Goal: Task Accomplishment & Management: Complete application form

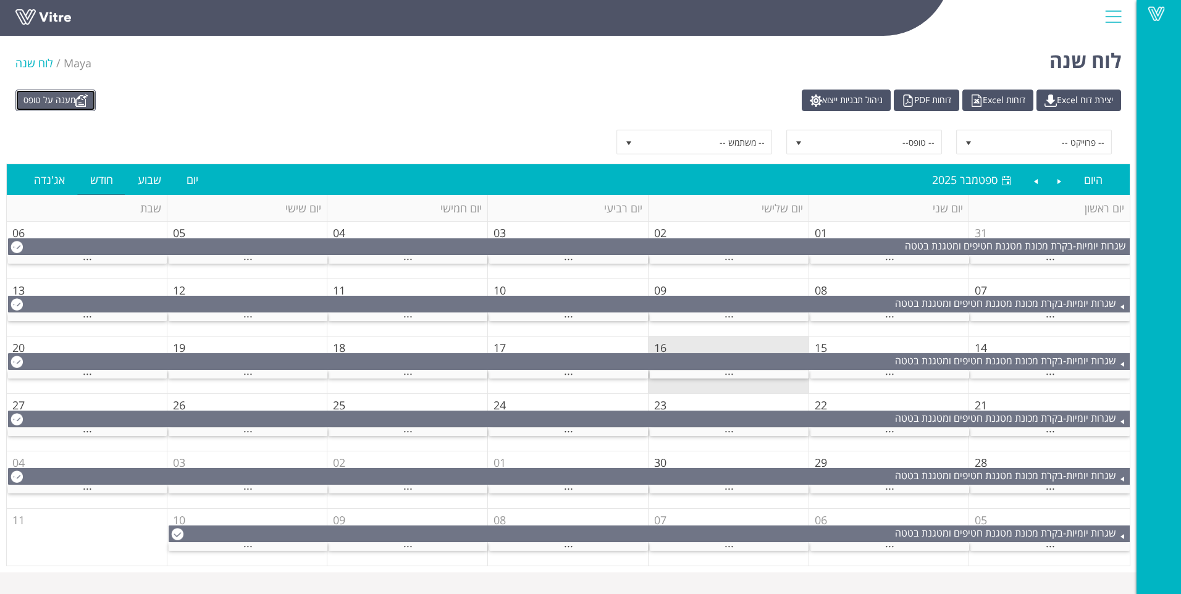
click at [88, 99] on img at bounding box center [81, 101] width 12 height 12
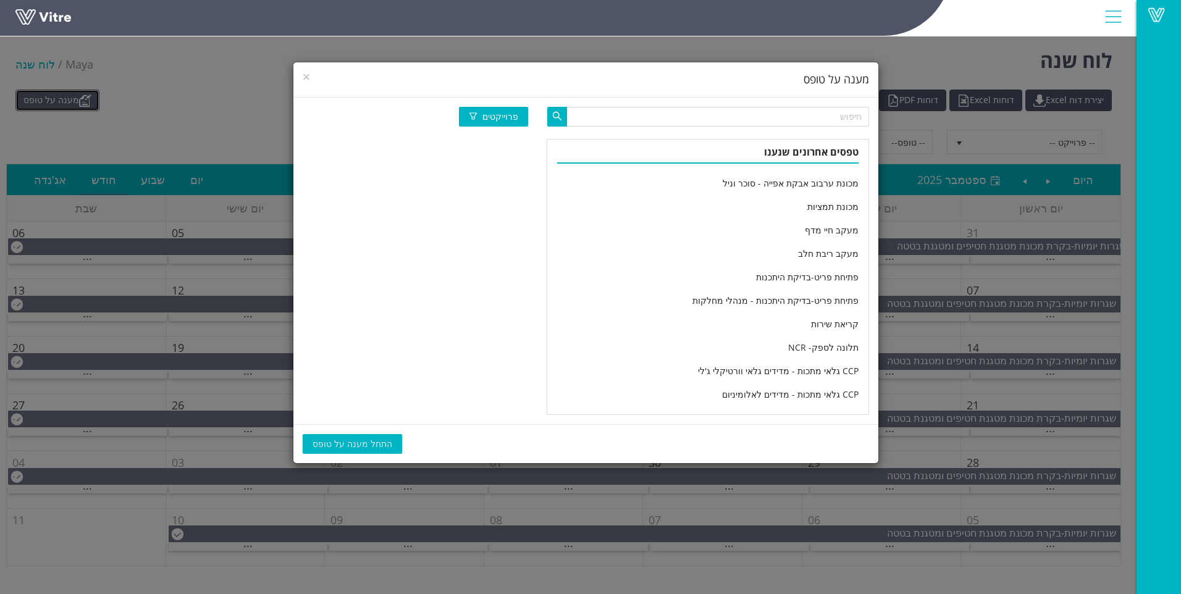
scroll to position [2036, 0]
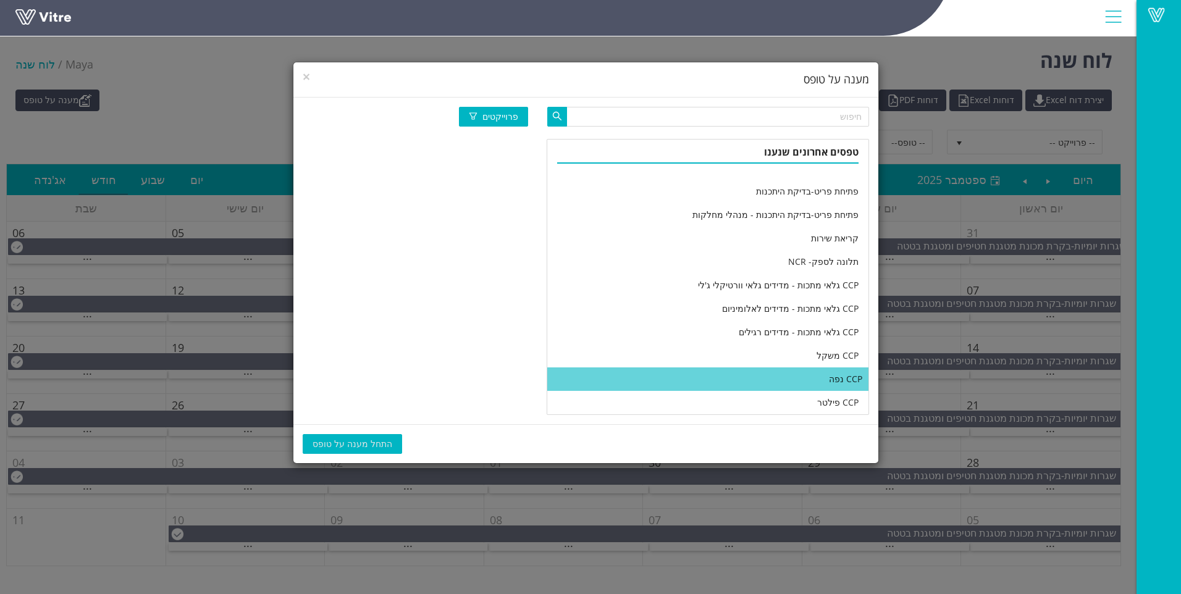
click at [736, 373] on li "CCP נפה" at bounding box center [707, 379] width 321 height 23
click at [369, 442] on span "התחל מענה על טופס" at bounding box center [353, 444] width 80 height 14
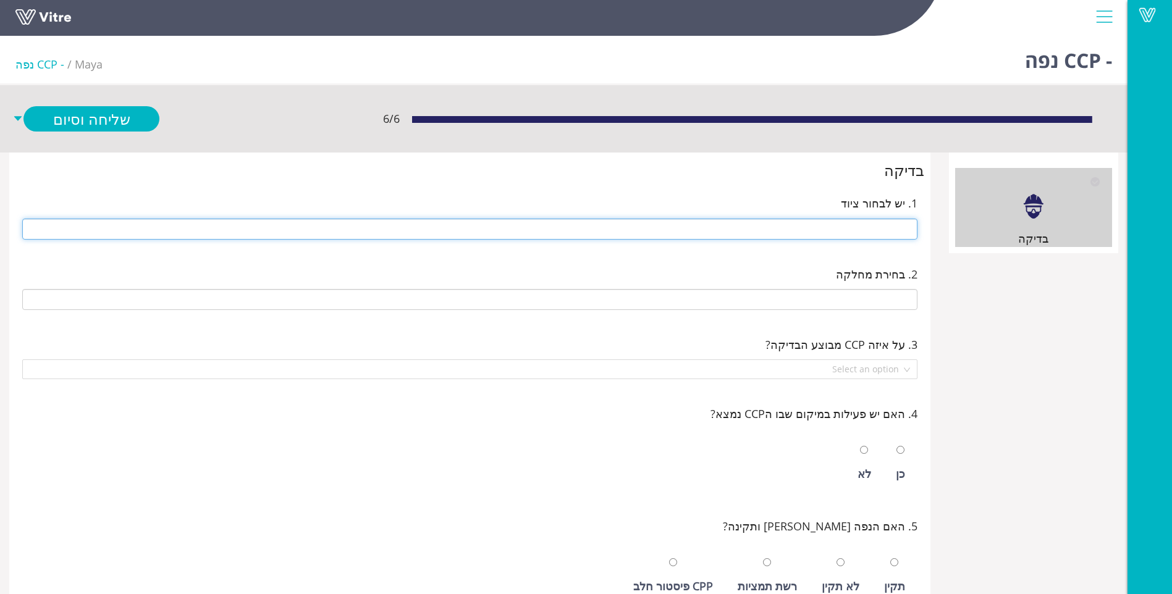
click at [767, 223] on input "text" at bounding box center [469, 229] width 895 height 21
type input "216 נפות"
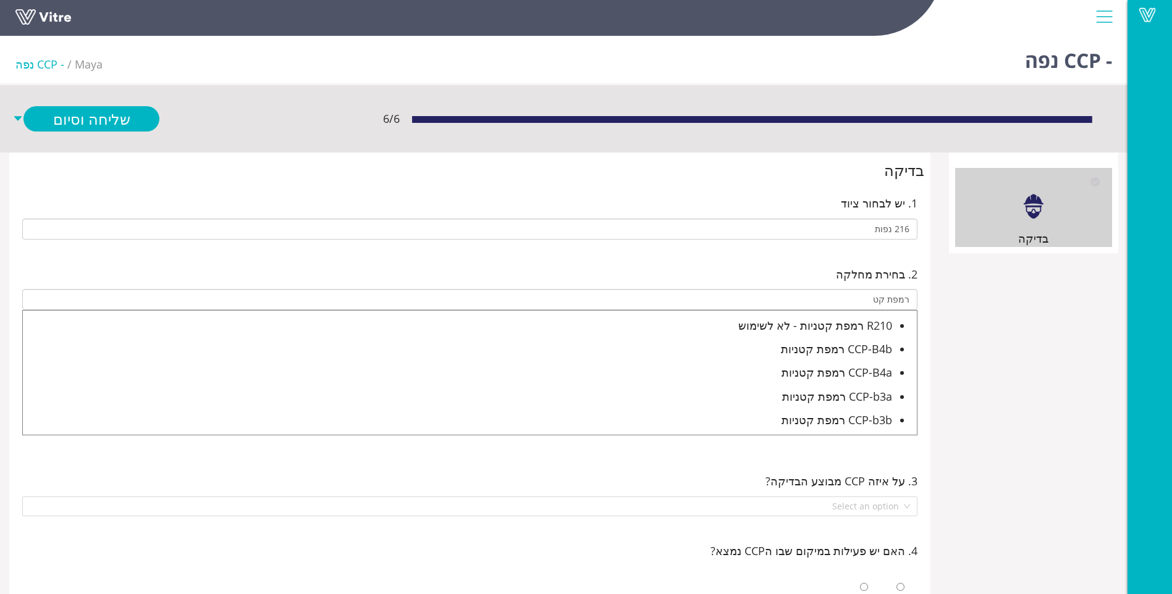
click at [836, 393] on div "CCP-b3a רמפת קטניות" at bounding box center [457, 396] width 869 height 17
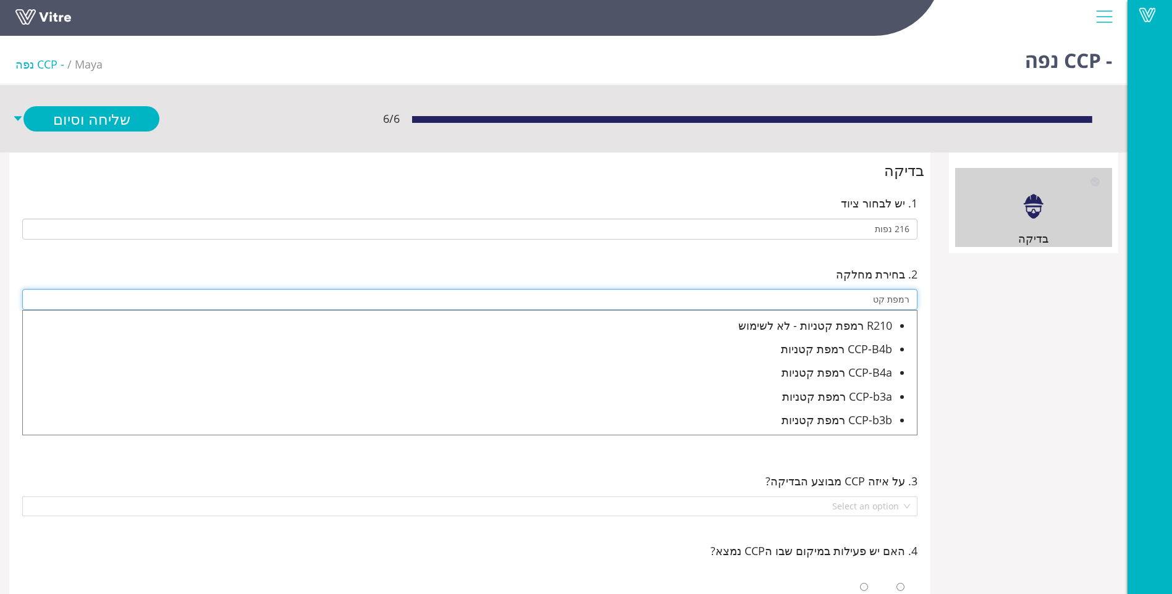
type input "CCP-b3a רמפת קטניות"
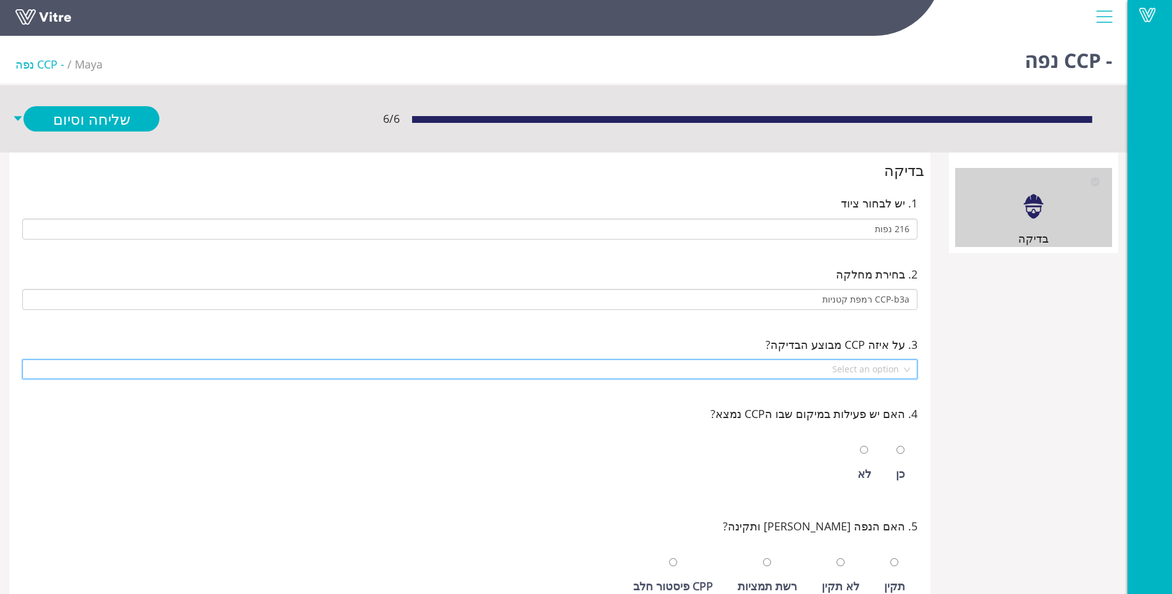
click at [859, 377] on input "search" at bounding box center [466, 369] width 872 height 19
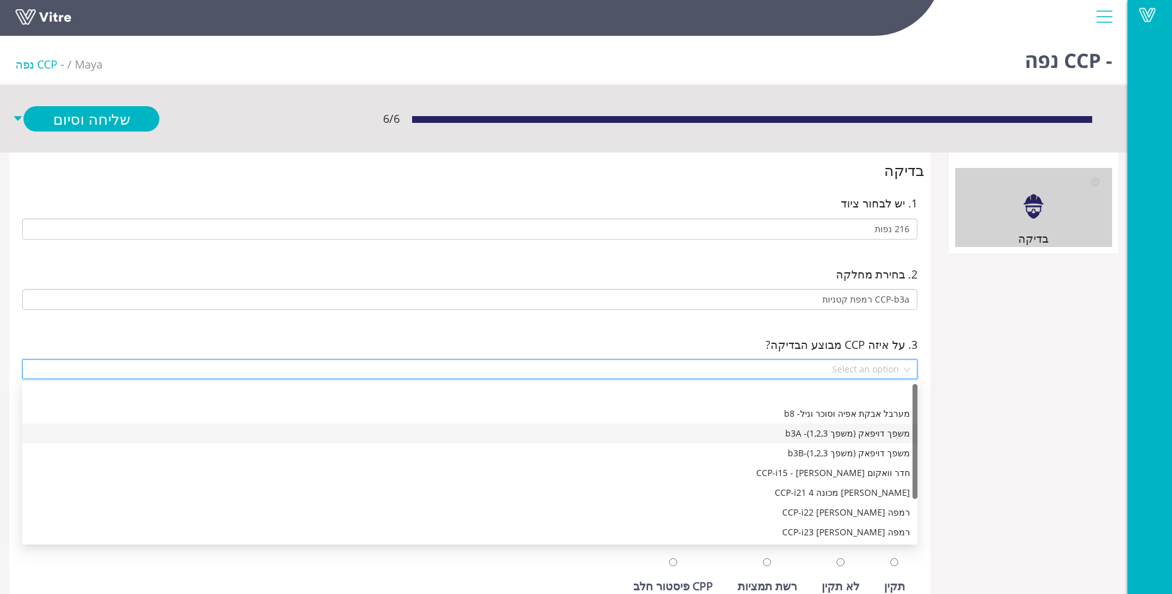
click at [854, 439] on div "משפך דויפאק (משפך 1,2,3)- b3A" at bounding box center [470, 434] width 880 height 14
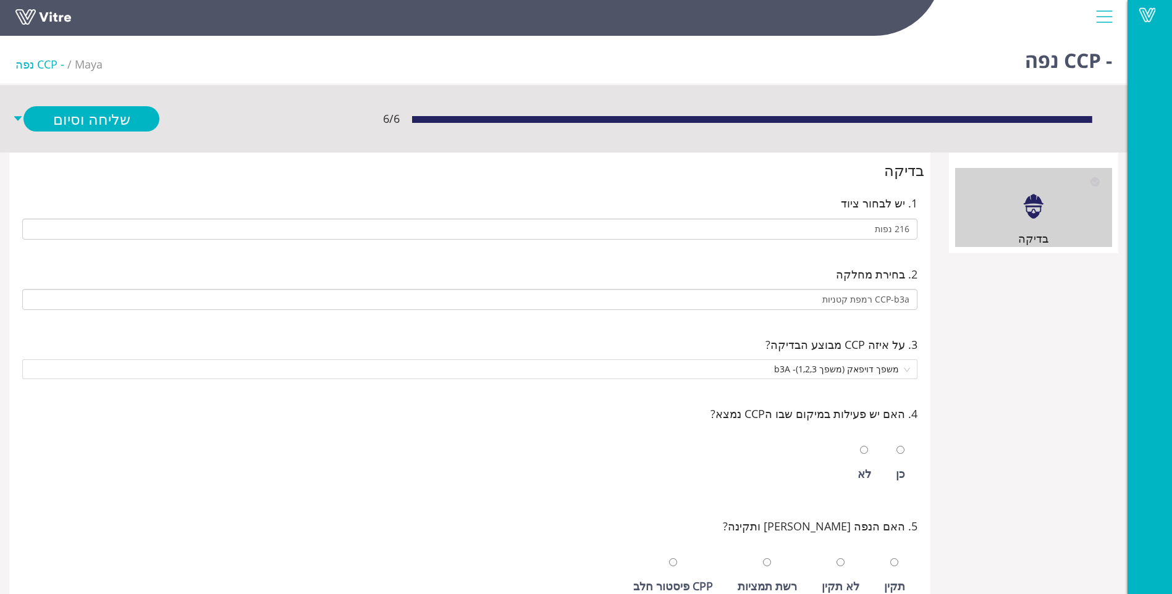
click at [894, 452] on div "כן" at bounding box center [901, 463] width 22 height 57
radio input "true"
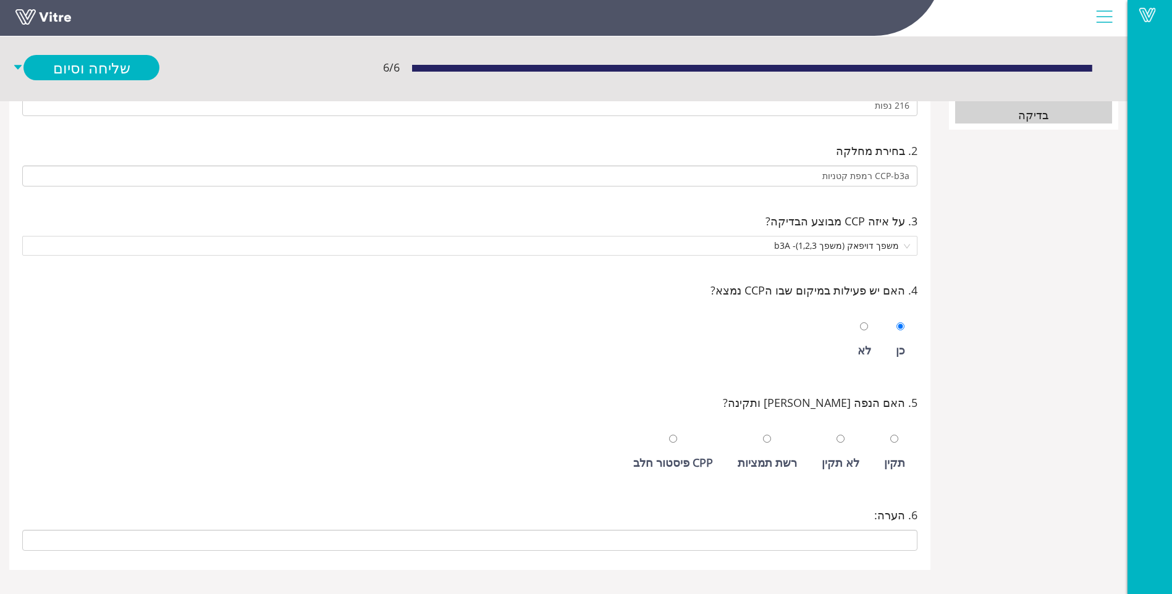
click at [894, 452] on div "תקין" at bounding box center [894, 452] width 33 height 57
radio input "true"
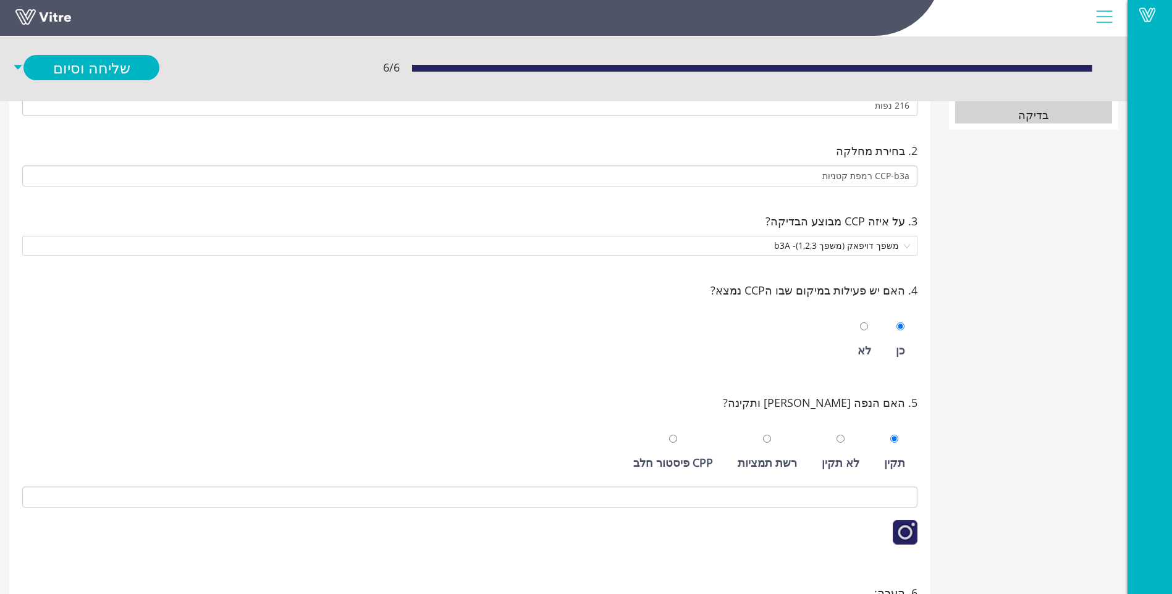
scroll to position [208, 0]
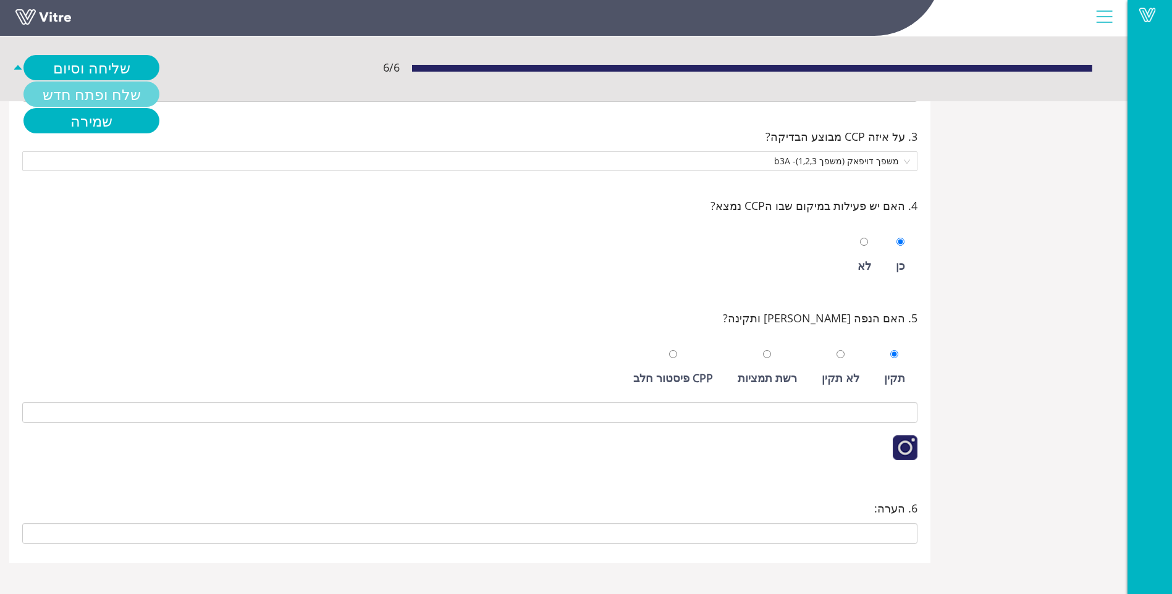
click at [93, 97] on link "שלח ופתח חדש" at bounding box center [91, 94] width 136 height 25
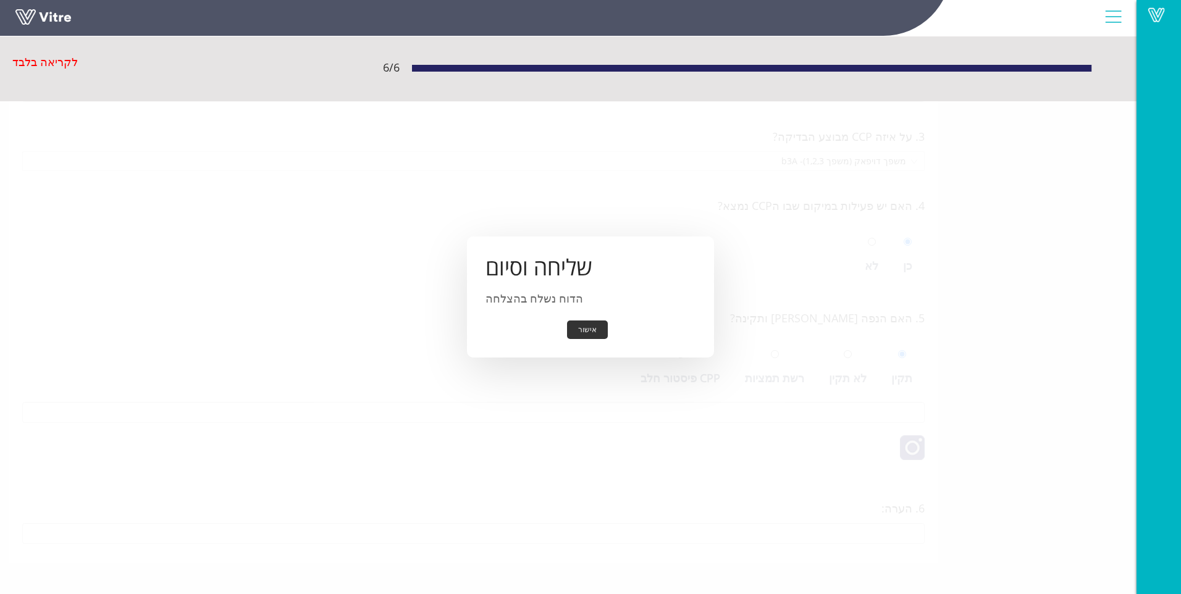
click at [591, 319] on div "שליחה וסיום הדוח נשלח בהצלחה אישור" at bounding box center [590, 298] width 247 height 122
click at [591, 321] on button "אישור" at bounding box center [587, 330] width 41 height 19
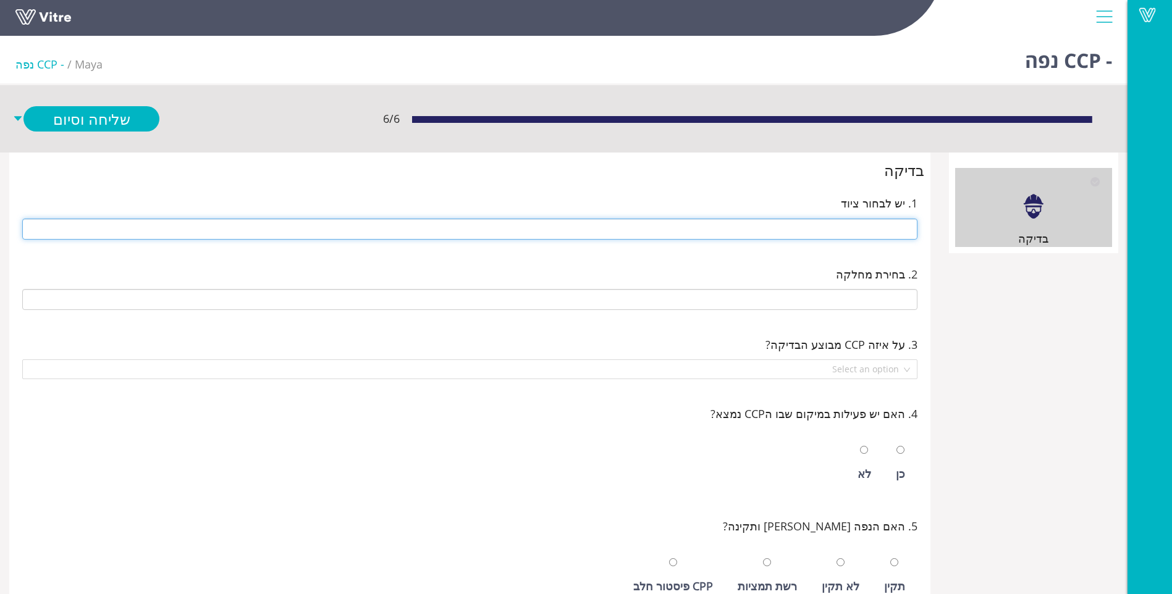
click at [895, 226] on input "text" at bounding box center [469, 229] width 895 height 21
type input "216 נפות"
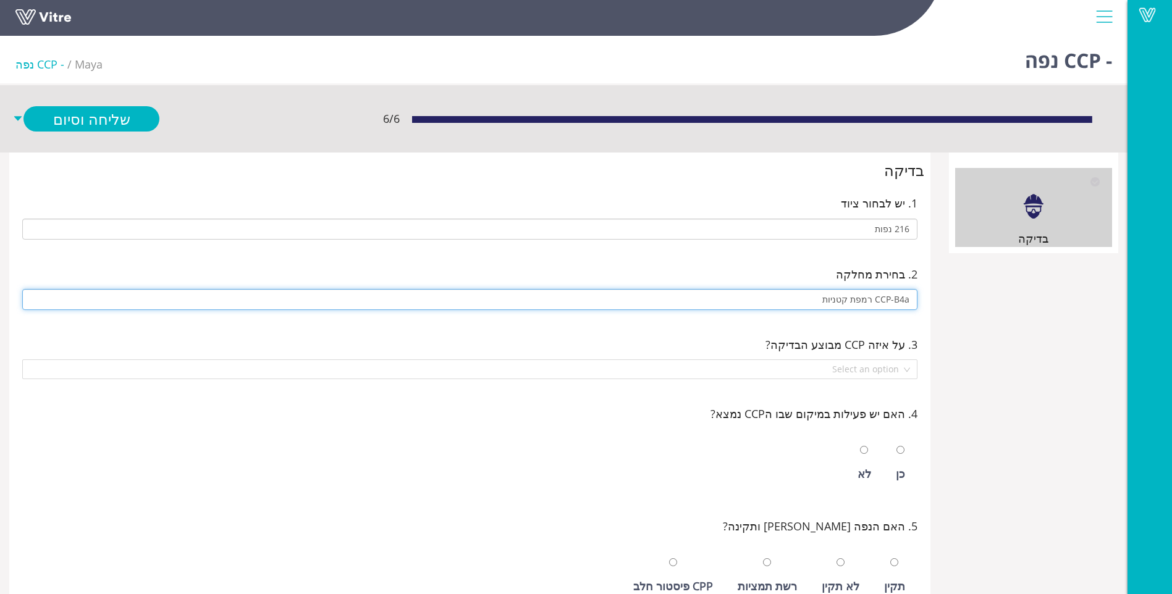
type input "CCP-B4a רמפת קטניות"
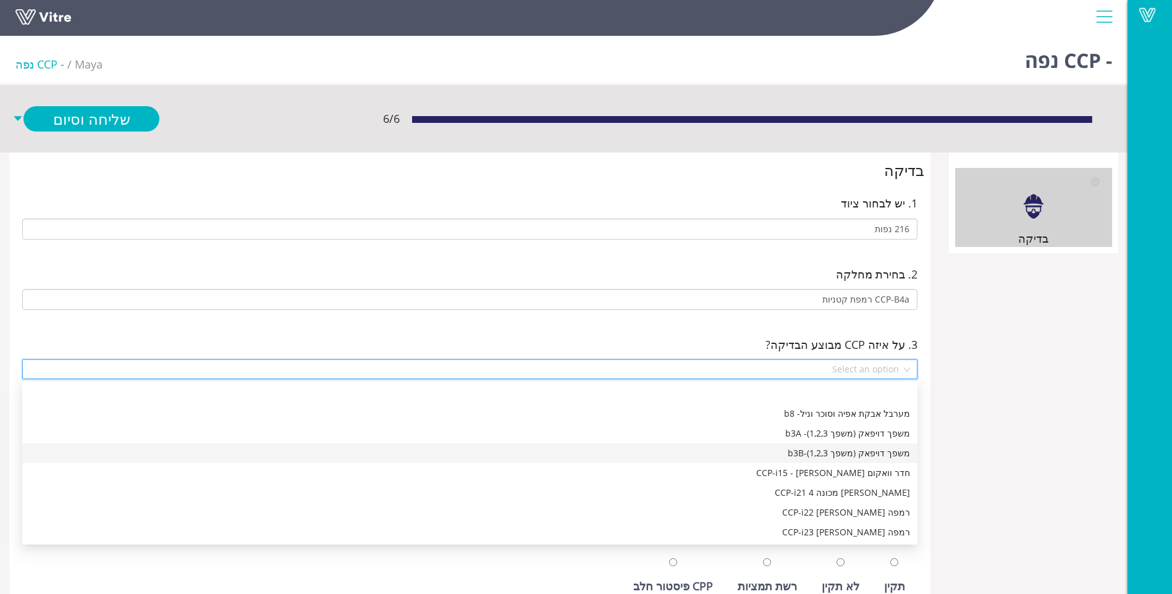
scroll to position [130, 0]
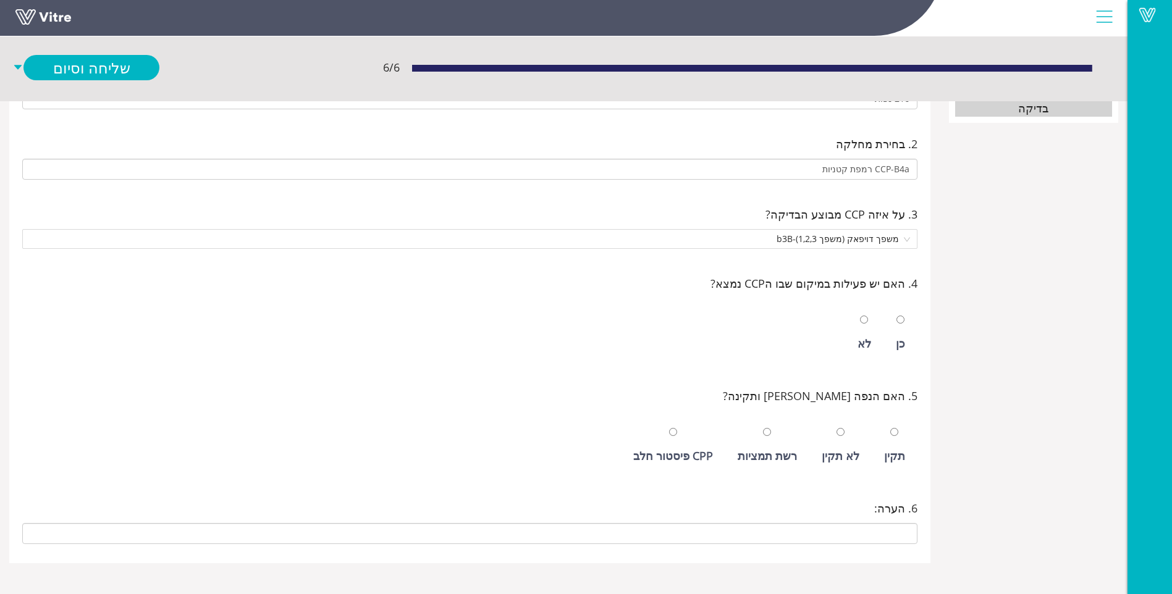
click at [903, 340] on div "כן" at bounding box center [900, 343] width 9 height 17
radio input "true"
click at [897, 465] on div "תקין" at bounding box center [894, 445] width 33 height 57
radio input "true"
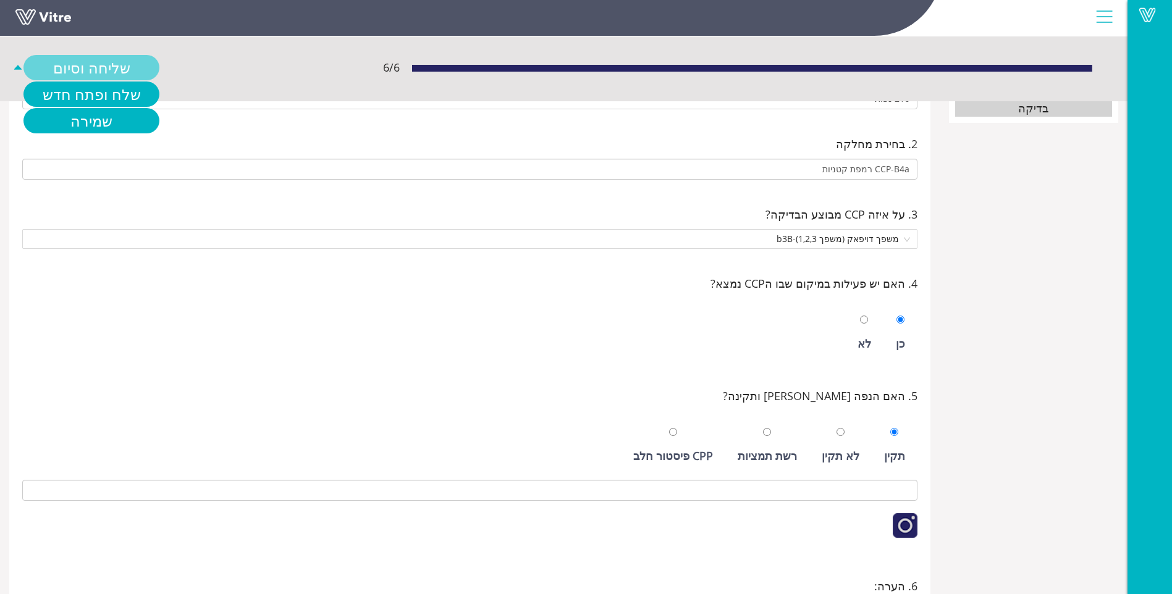
click at [65, 65] on link "שליחה וסיום" at bounding box center [91, 67] width 136 height 25
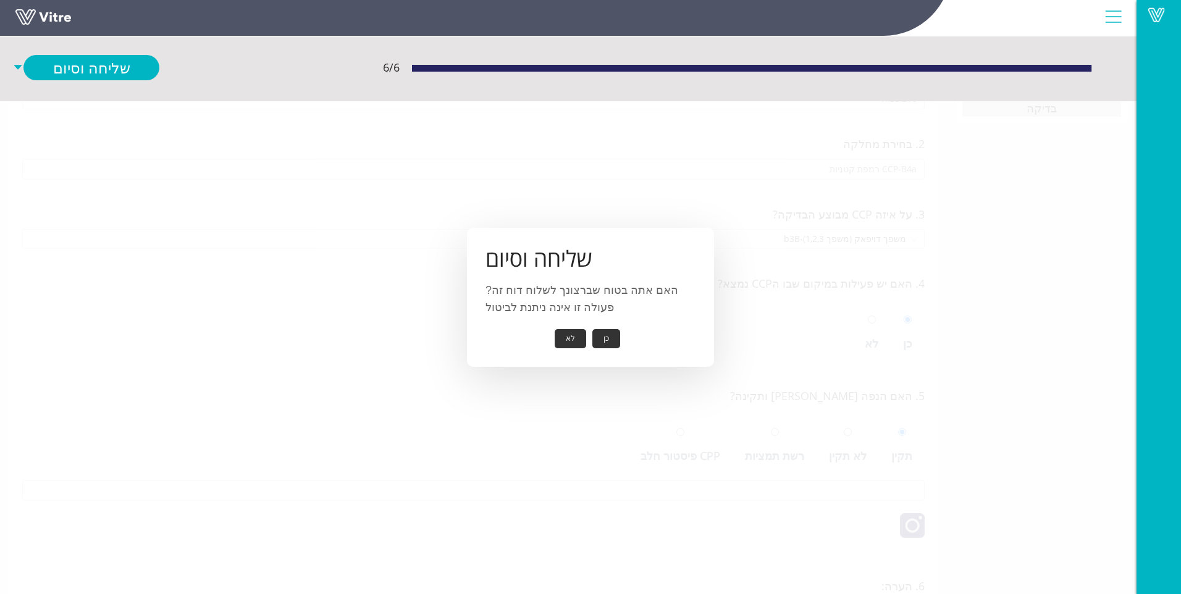
click at [607, 340] on button "כן" at bounding box center [606, 338] width 28 height 19
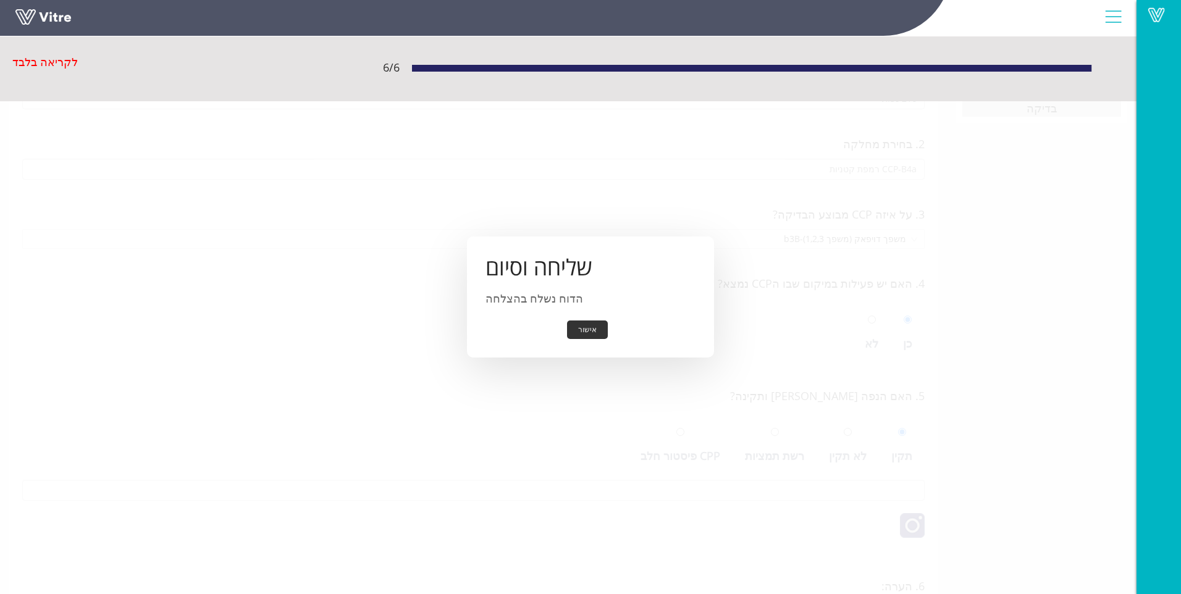
click at [596, 330] on button "אישור" at bounding box center [587, 330] width 41 height 19
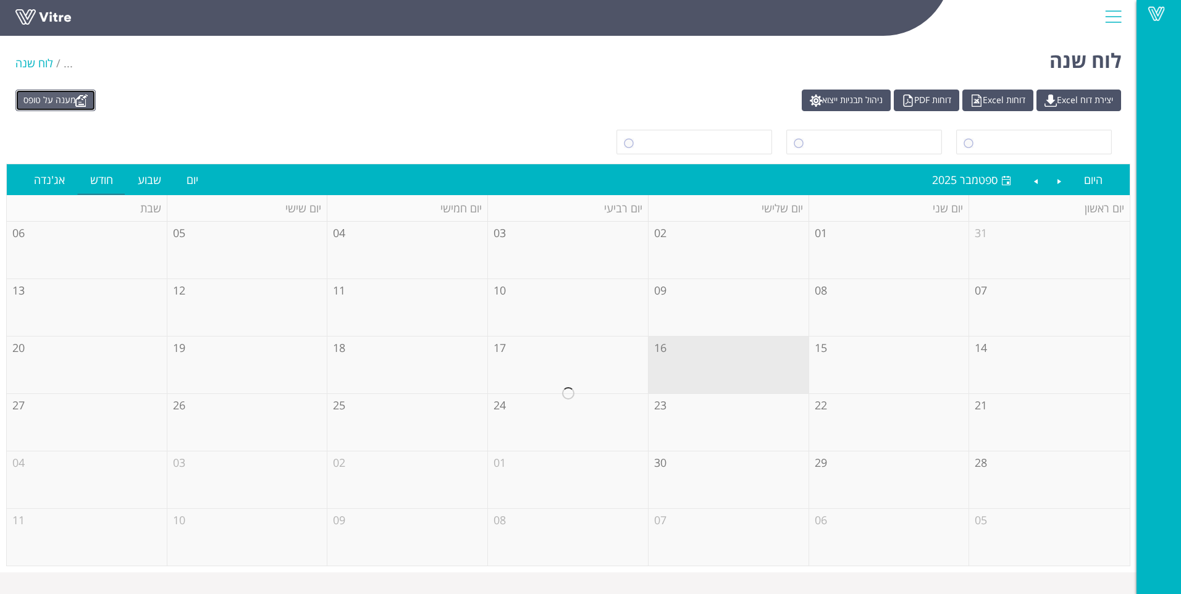
click at [61, 92] on link "מענה על טופס" at bounding box center [55, 101] width 80 height 22
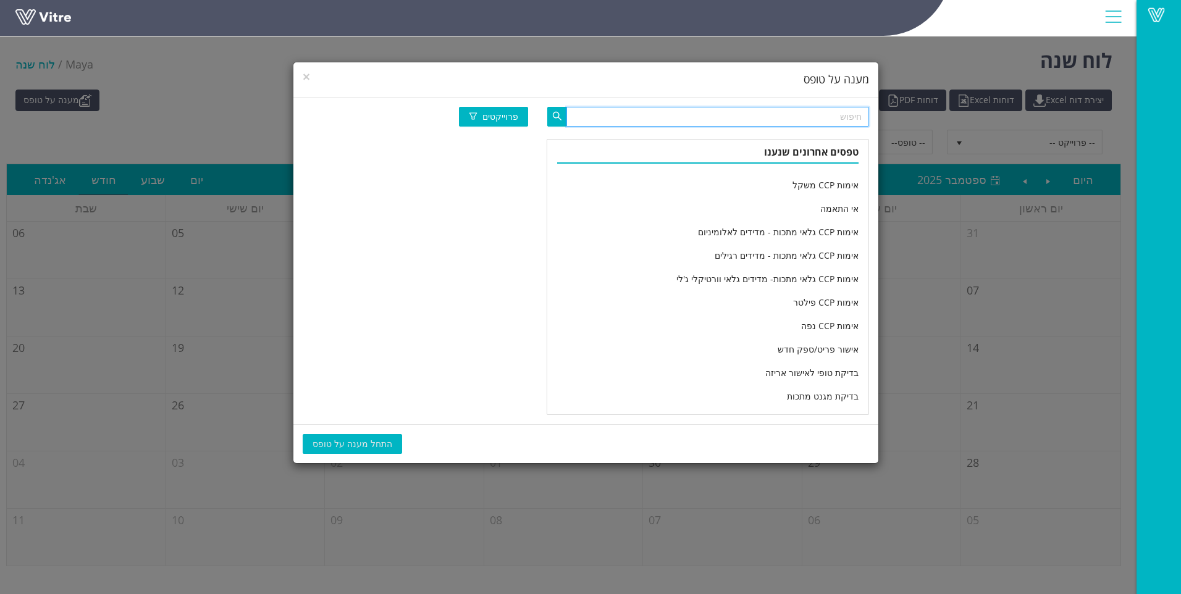
click at [715, 119] on input "text" at bounding box center [717, 117] width 303 height 20
type input "מוצרי אפ"
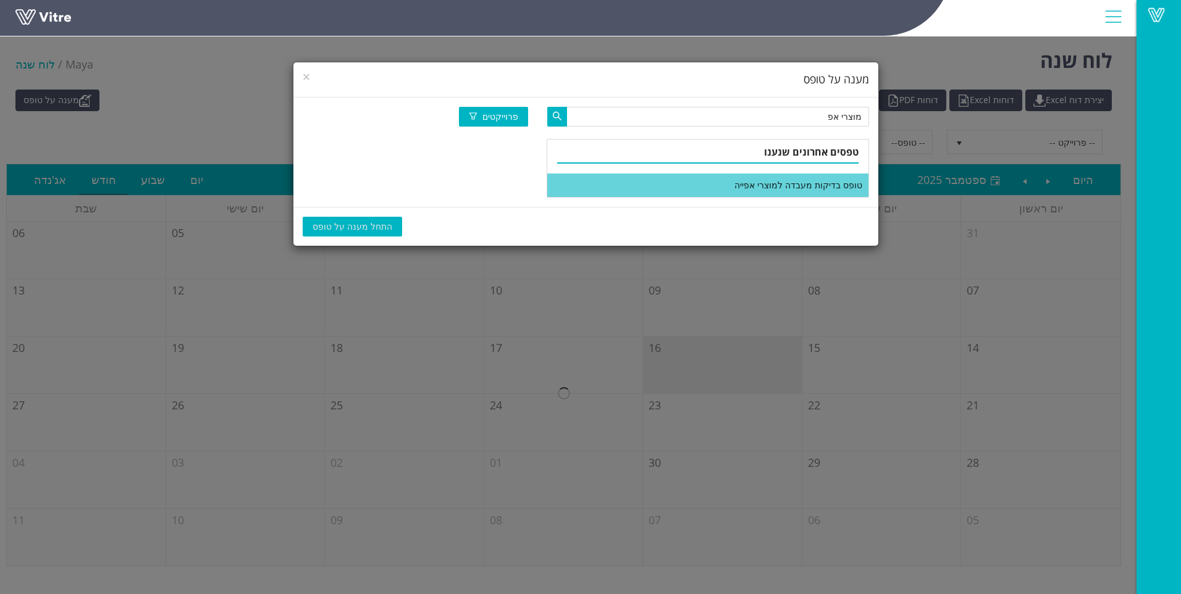
click at [712, 184] on li "טופס בדיקות מעבדה למוצרי אפייה" at bounding box center [707, 185] width 321 height 23
click at [350, 224] on span "התחל מענה על טופס" at bounding box center [353, 227] width 80 height 14
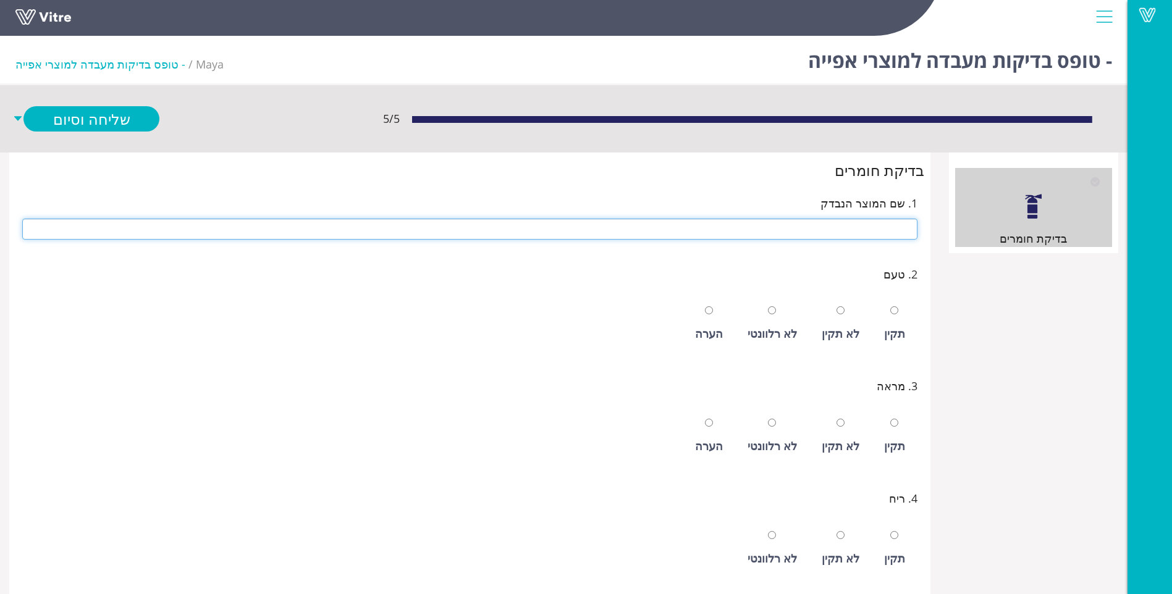
click at [817, 235] on input "text" at bounding box center [469, 229] width 895 height 21
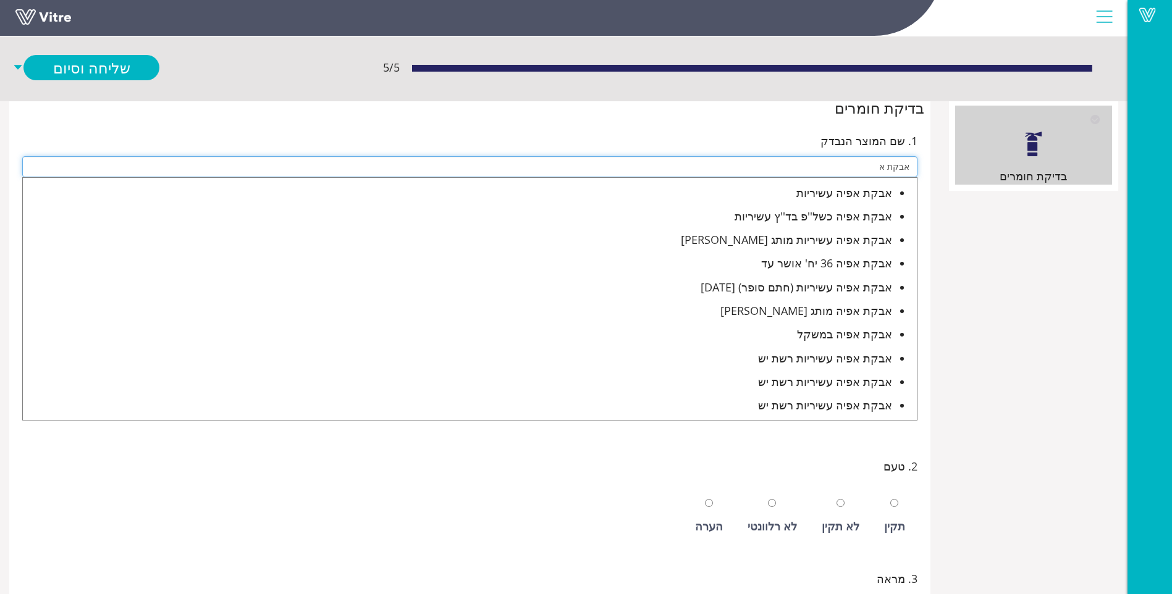
scroll to position [62, 0]
click at [829, 340] on div "אבקת אפיה במשקל" at bounding box center [457, 334] width 869 height 17
type input "אבקת אפיה במשקל"
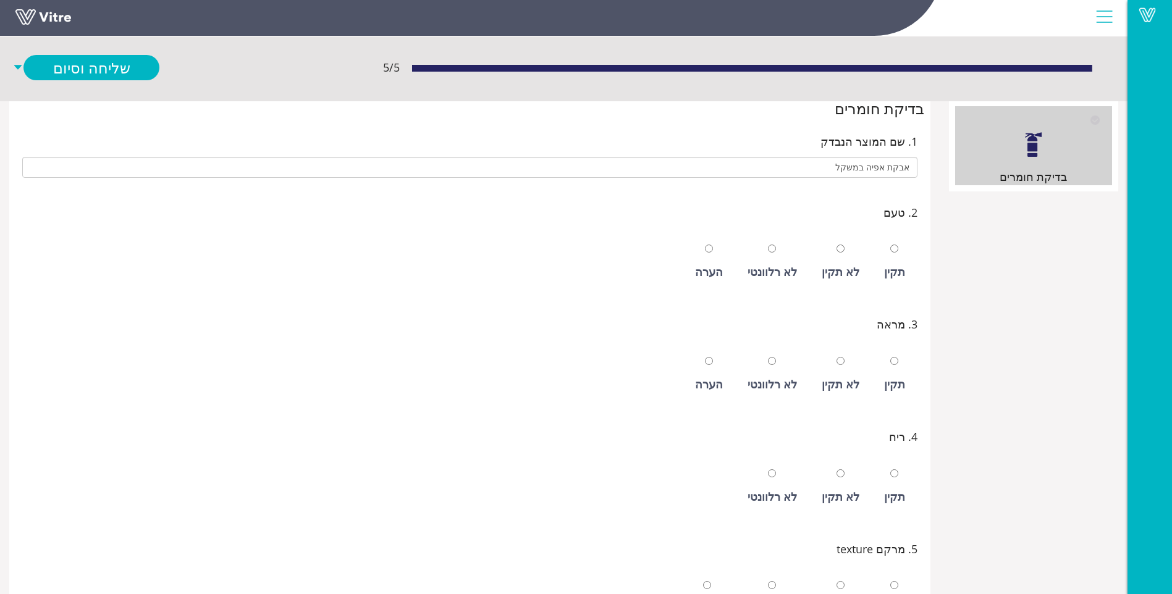
click at [793, 274] on div "לא רלוונטי" at bounding box center [771, 271] width 49 height 17
radio input "true"
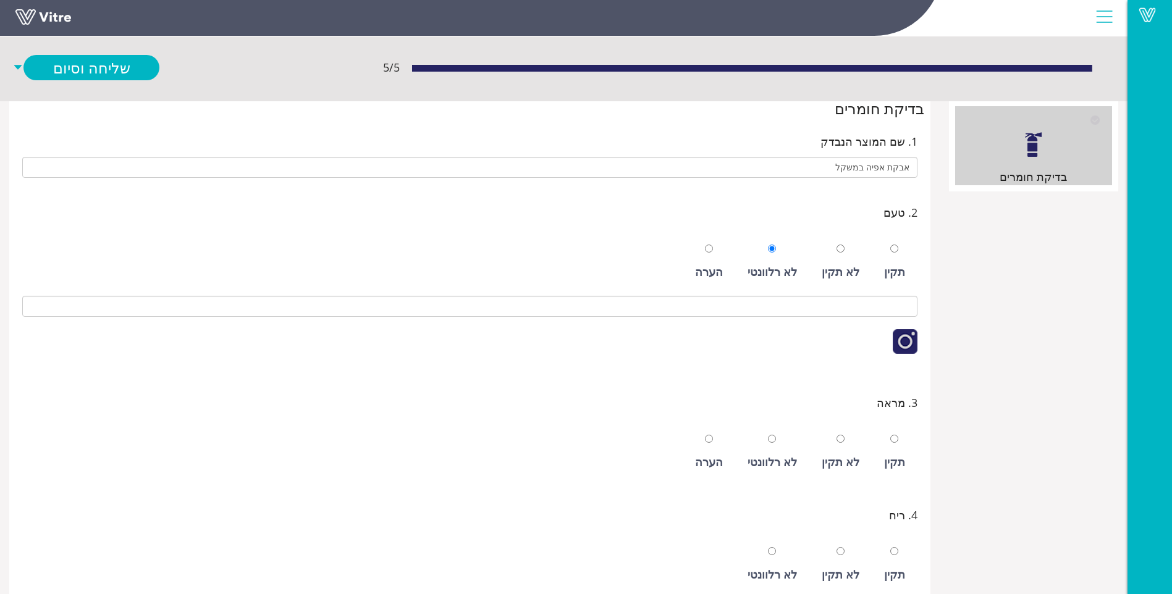
click at [904, 454] on div "תקין" at bounding box center [894, 461] width 21 height 17
radio input "true"
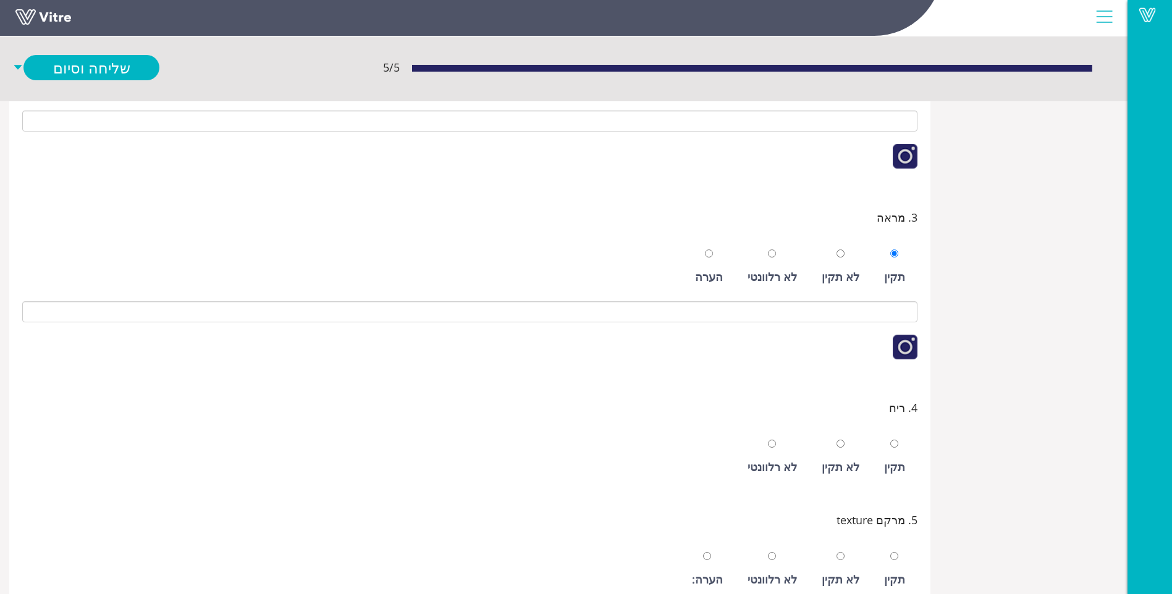
click at [888, 471] on div "תקין" at bounding box center [894, 466] width 21 height 17
radio input "true"
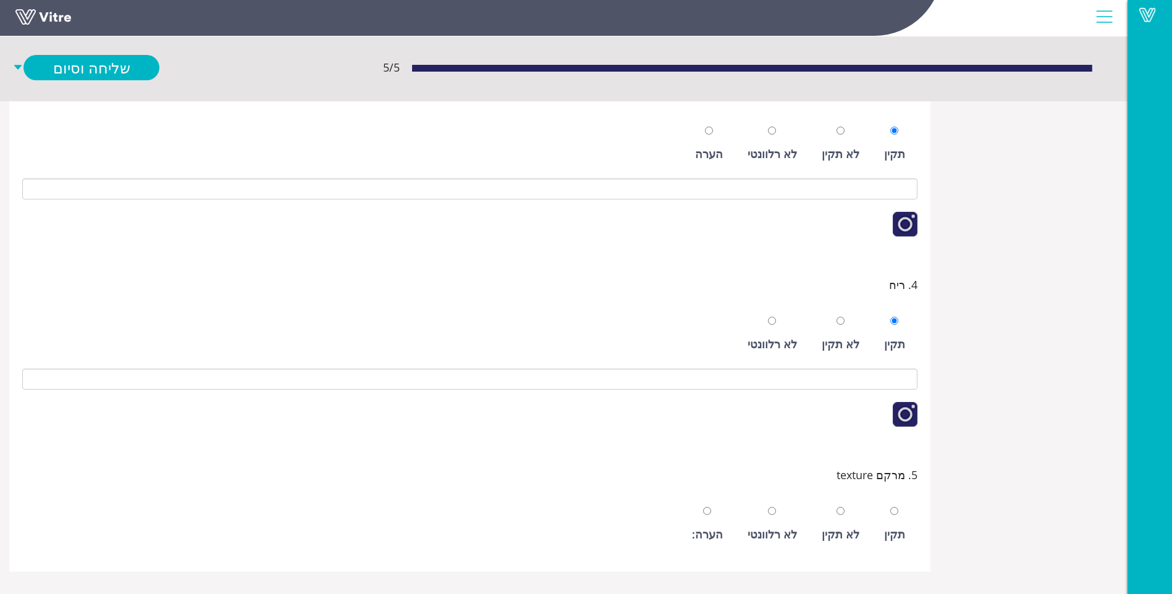
scroll to position [371, 0]
click at [886, 505] on div "תקין" at bounding box center [894, 523] width 33 height 57
radio input "true"
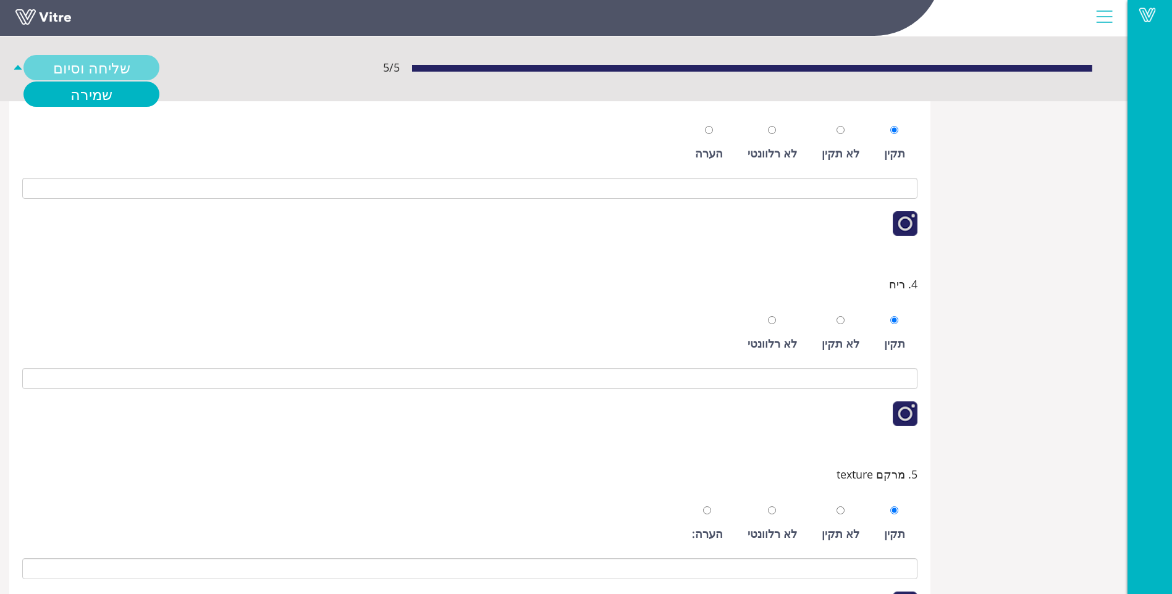
click at [80, 69] on link "שליחה וסיום" at bounding box center [91, 67] width 136 height 25
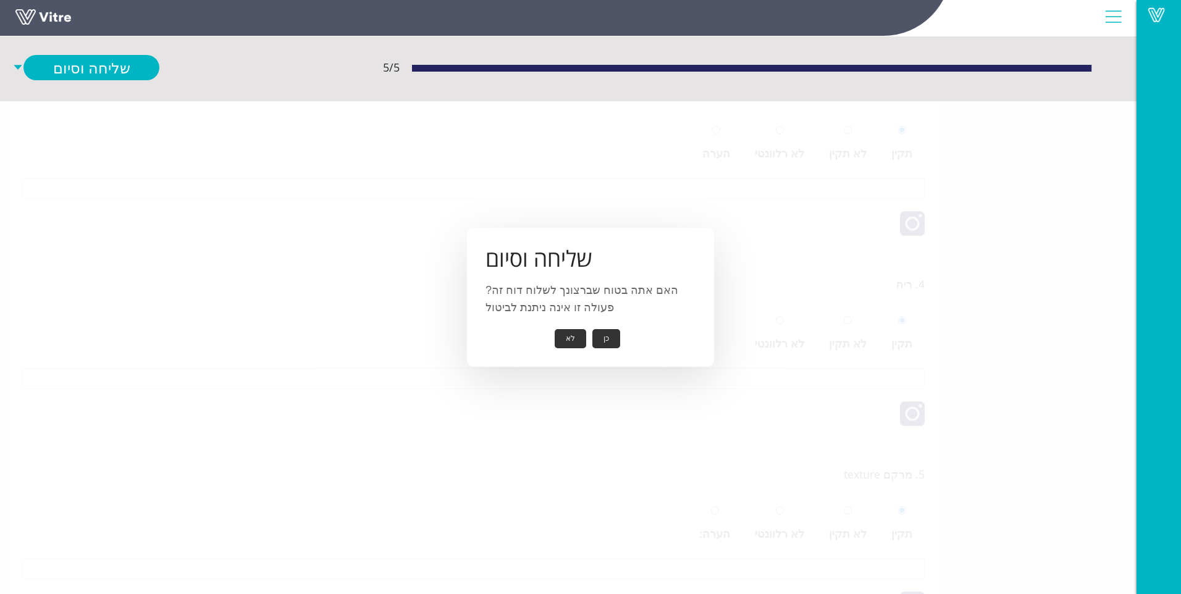
click at [599, 340] on button "כן" at bounding box center [606, 338] width 28 height 19
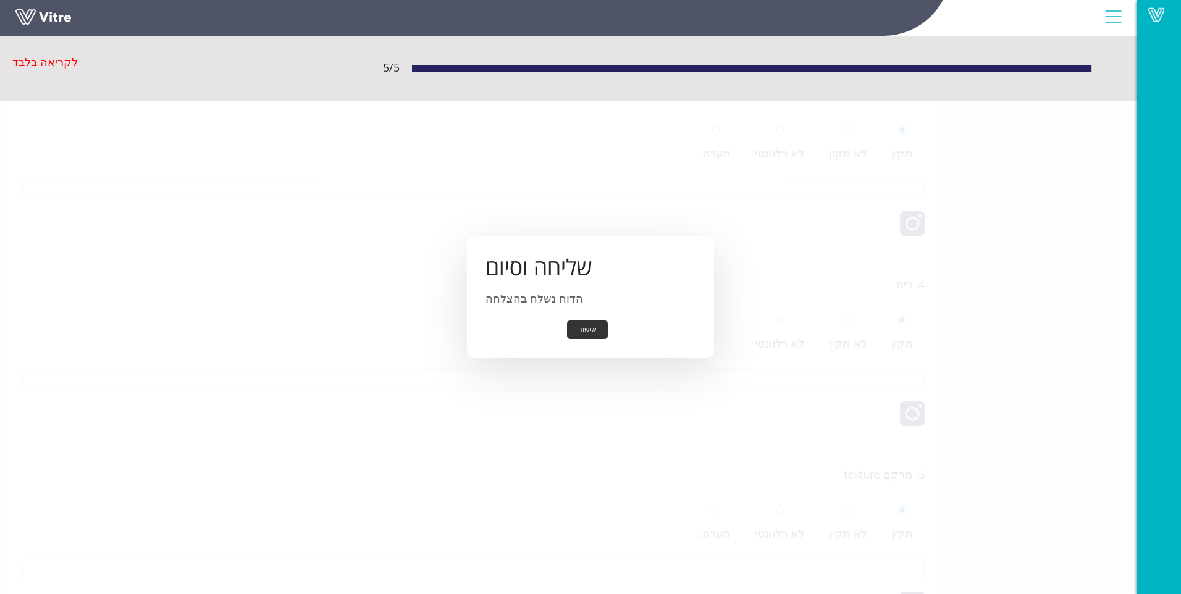
click at [589, 332] on button "אישור" at bounding box center [587, 330] width 41 height 19
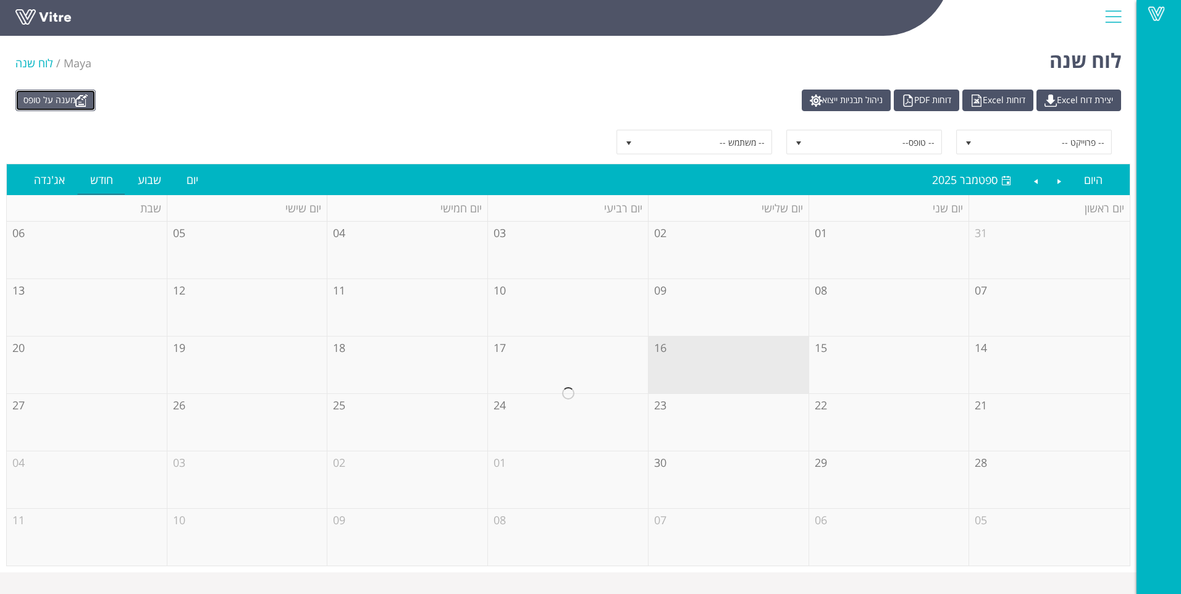
click at [66, 98] on link "מענה על טופס" at bounding box center [55, 101] width 80 height 22
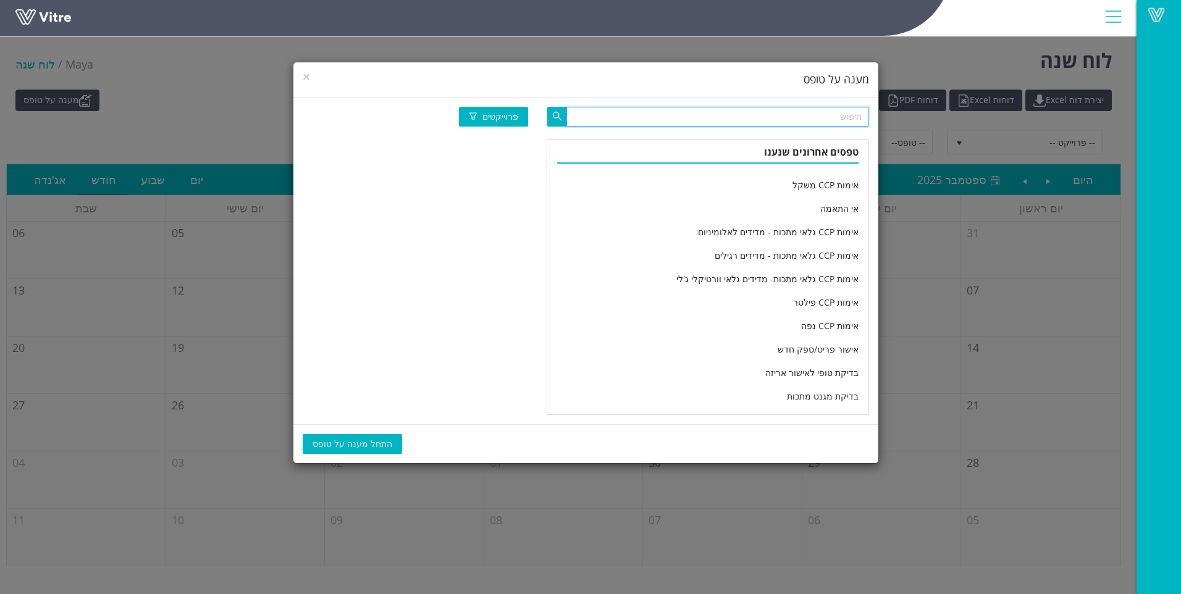
click at [744, 116] on input "text" at bounding box center [717, 117] width 303 height 20
type input "אפיי"
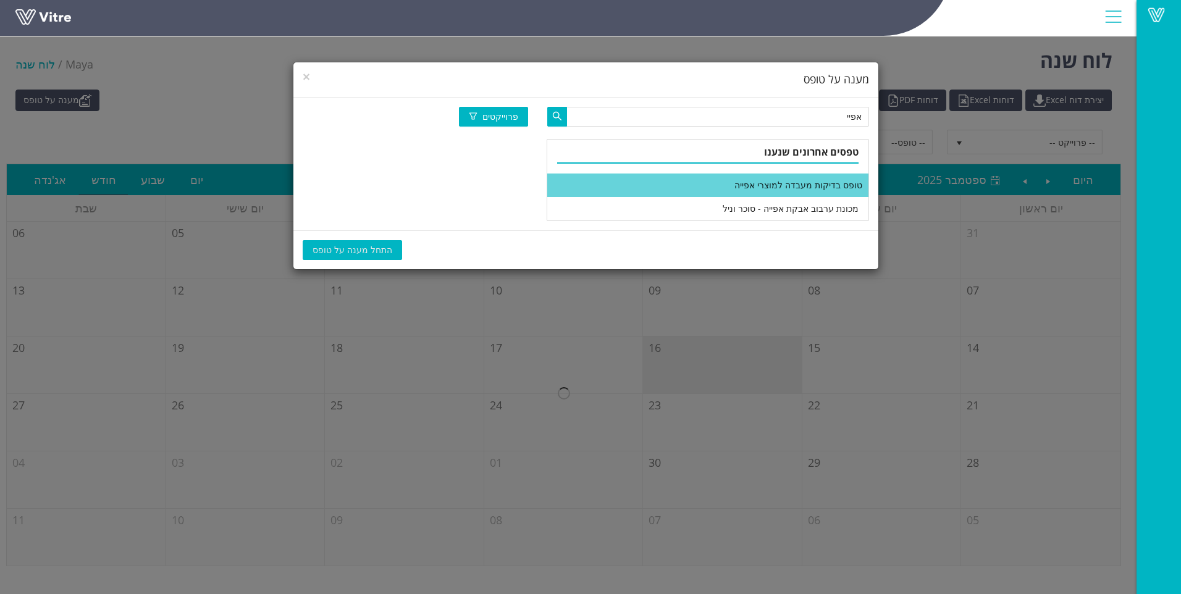
click at [766, 192] on li "טופס בדיקות מעבדה למוצרי אפייה" at bounding box center [707, 185] width 321 height 23
click at [374, 240] on button "התחל מענה על טופס" at bounding box center [352, 250] width 99 height 20
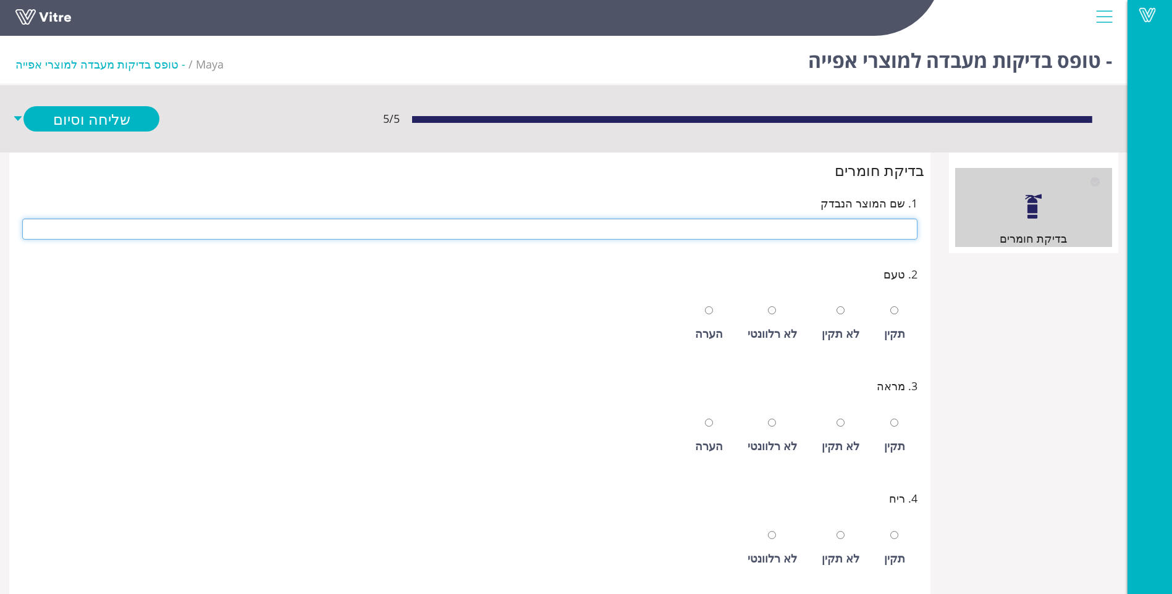
click at [816, 235] on input "text" at bounding box center [469, 229] width 895 height 21
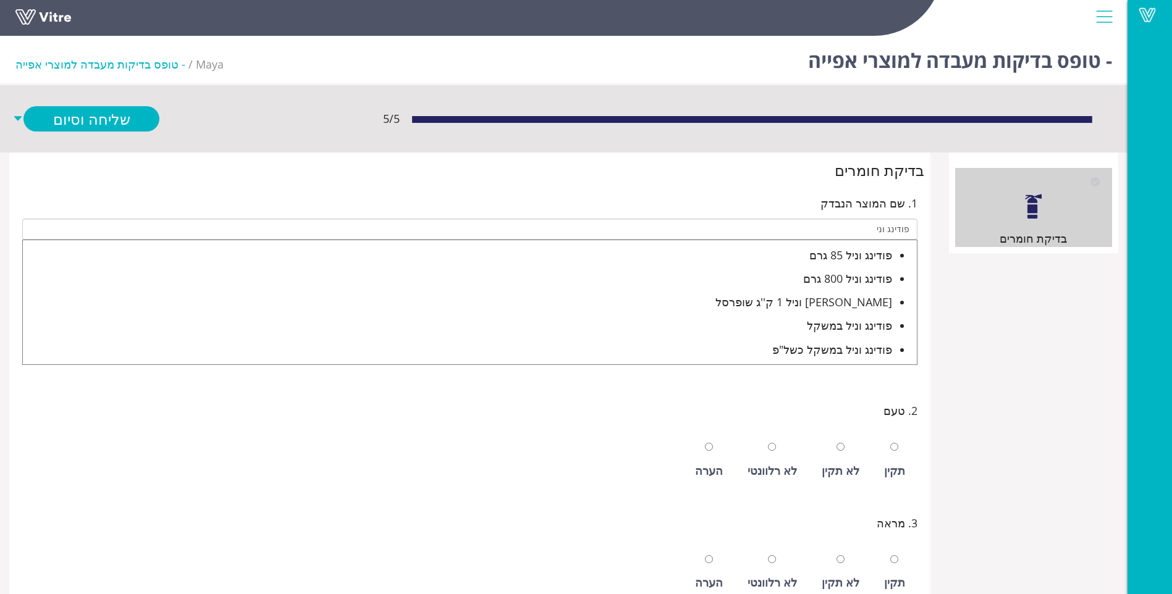
click at [817, 325] on div "פודינג וניל במשקל" at bounding box center [457, 325] width 869 height 17
type input "פודינג וניל במשקל"
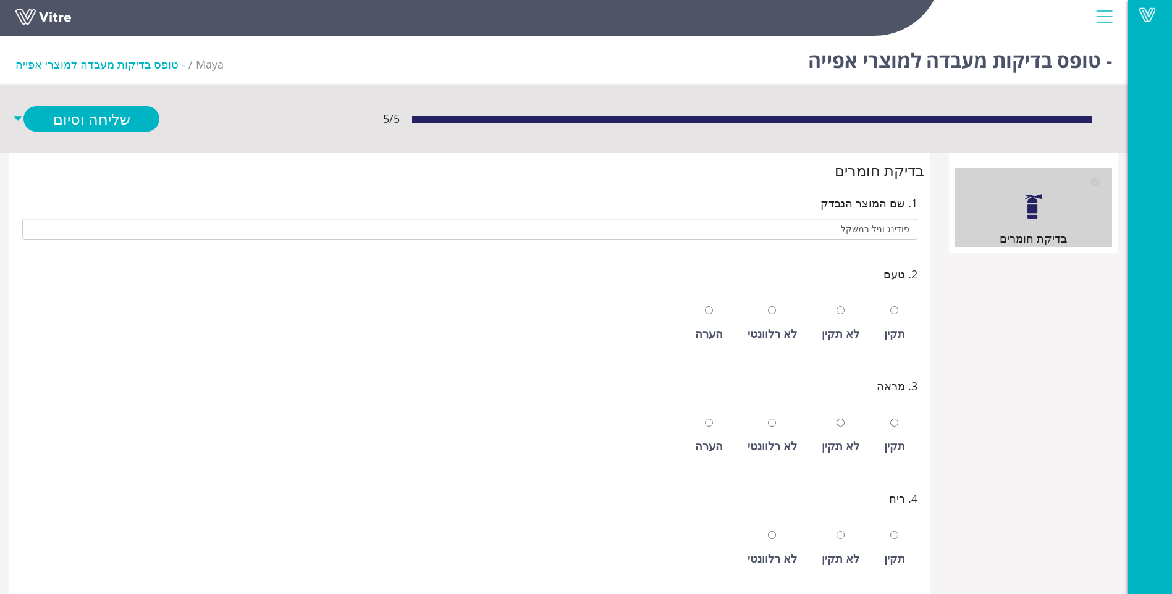
click at [888, 322] on div "תקין" at bounding box center [894, 323] width 33 height 57
radio input "true"
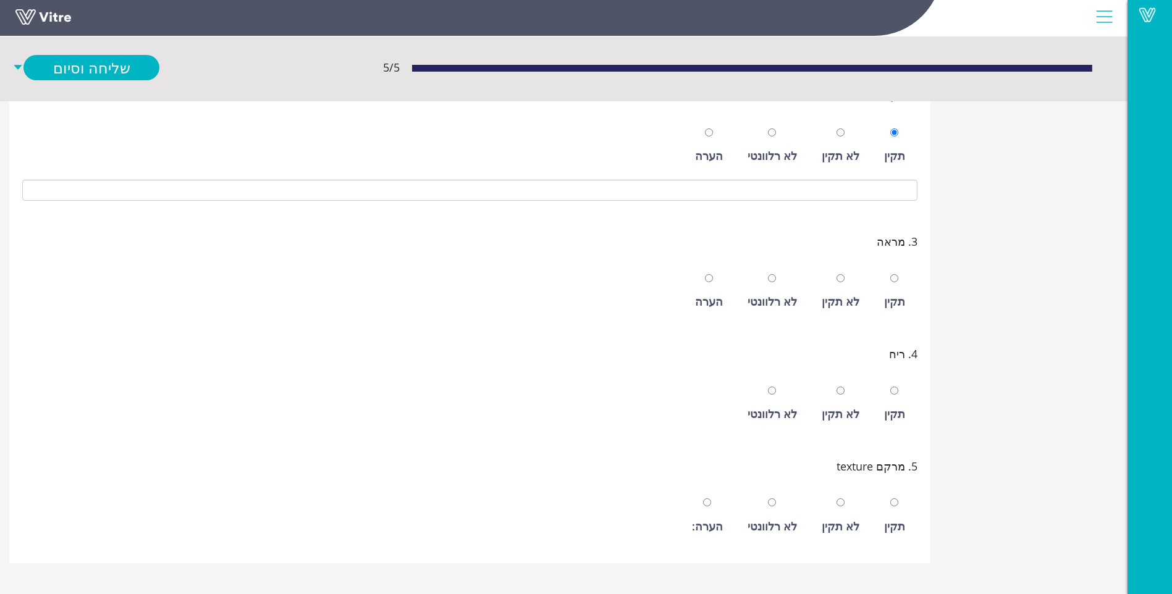
click at [890, 309] on div "תקין" at bounding box center [894, 301] width 21 height 17
radio input "true"
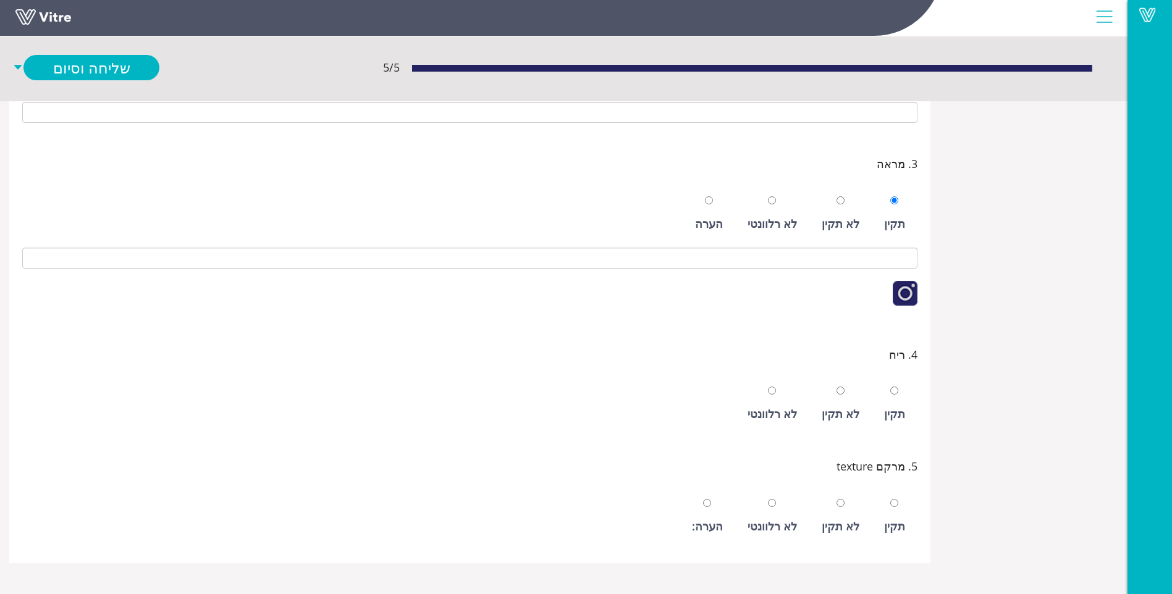
click at [910, 392] on div "תקין" at bounding box center [894, 404] width 33 height 57
radio input "true"
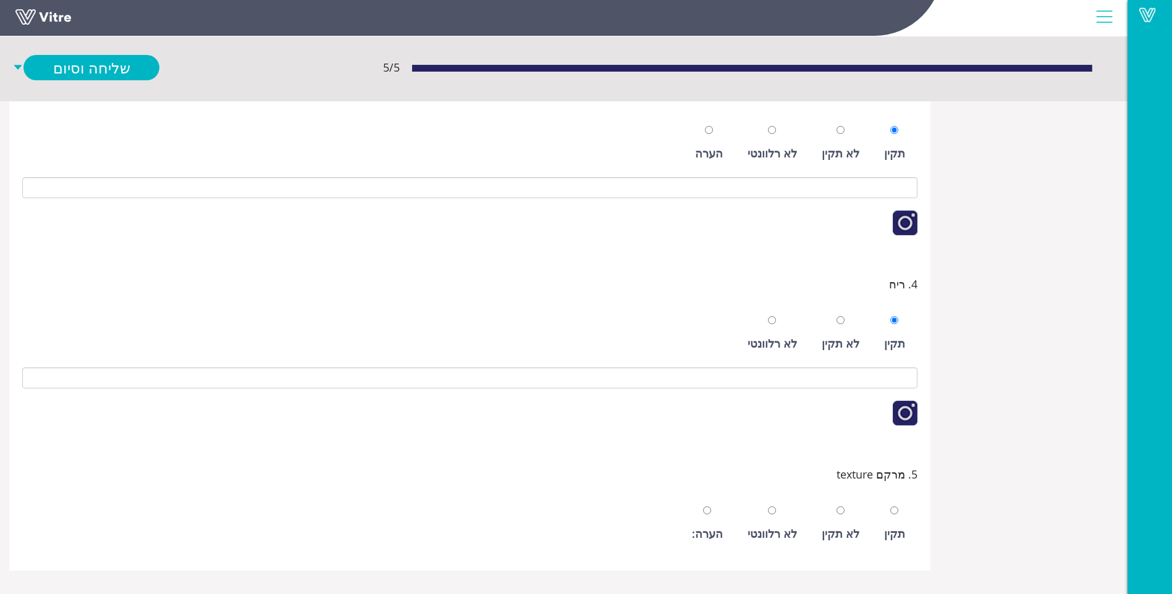
scroll to position [334, 0]
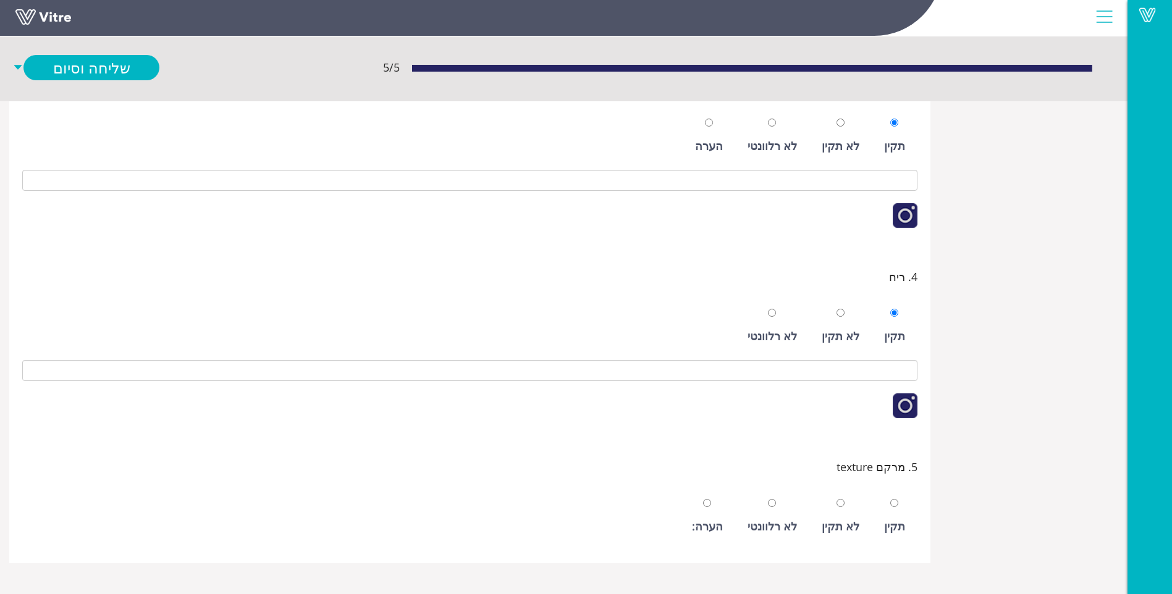
click at [901, 509] on div "תקין" at bounding box center [894, 516] width 33 height 57
radio input "true"
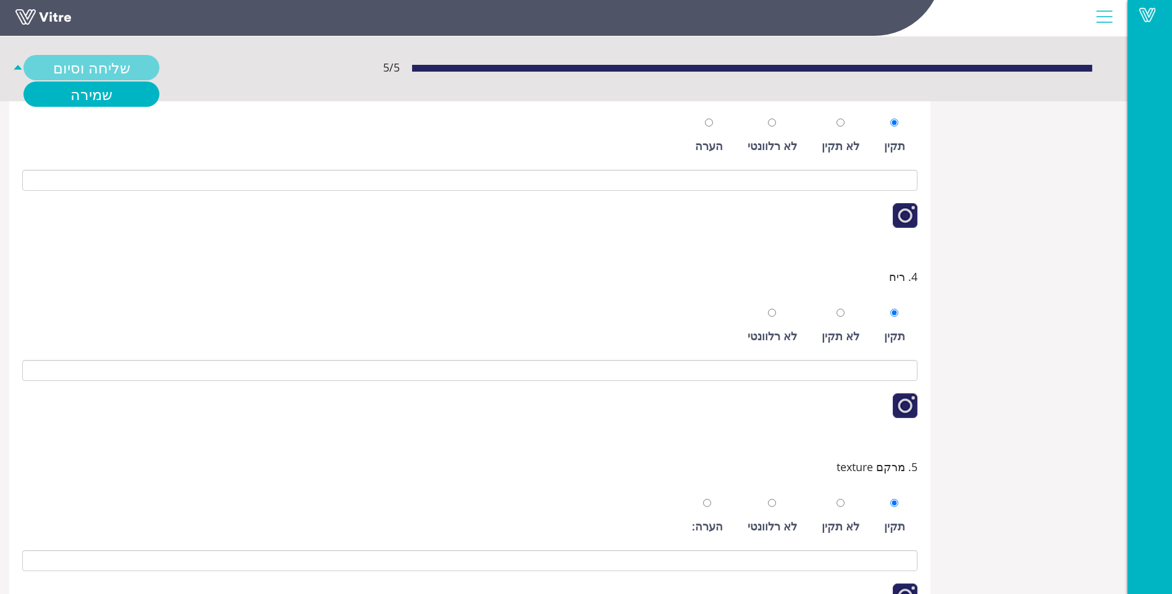
click at [125, 77] on link "שליחה וסיום" at bounding box center [91, 67] width 136 height 25
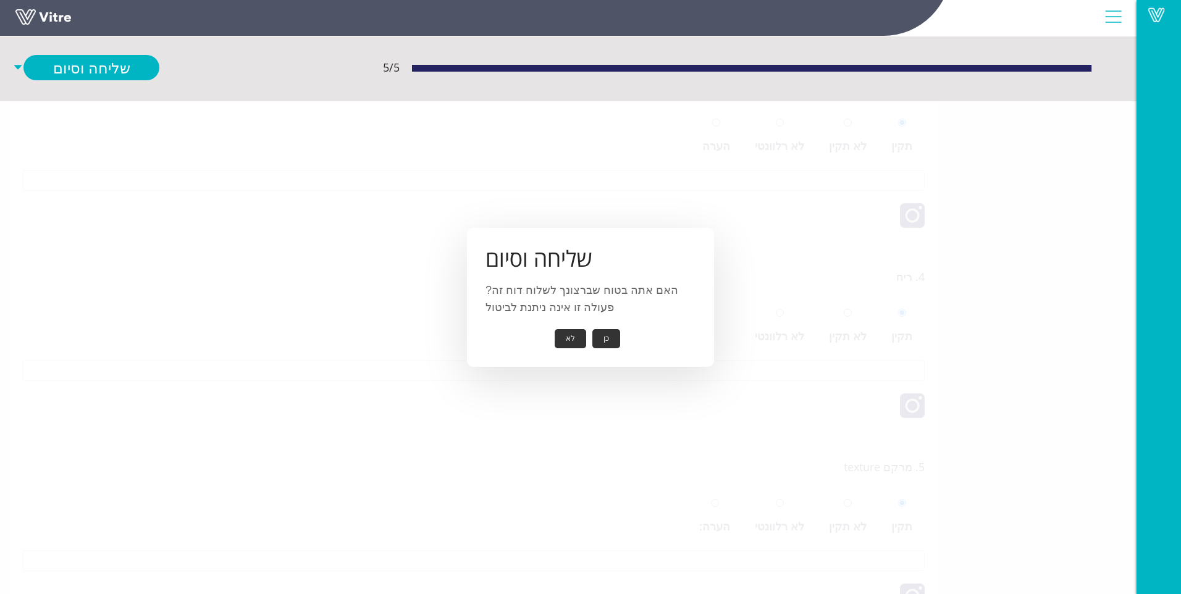
click at [608, 340] on button "כן" at bounding box center [606, 338] width 28 height 19
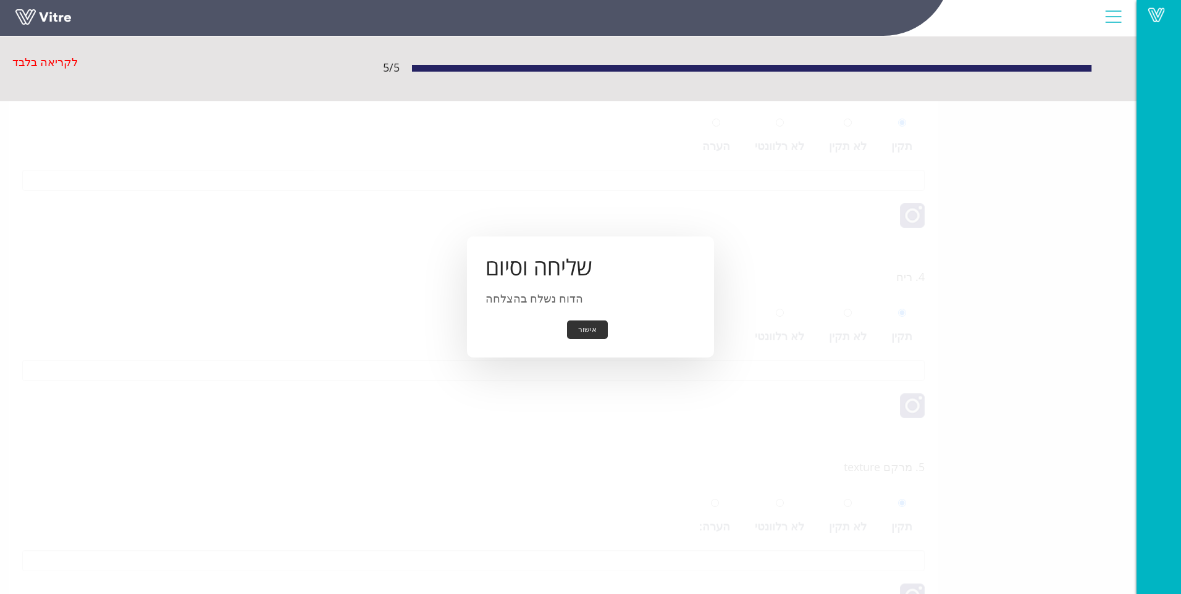
click at [578, 327] on button "אישור" at bounding box center [587, 330] width 41 height 19
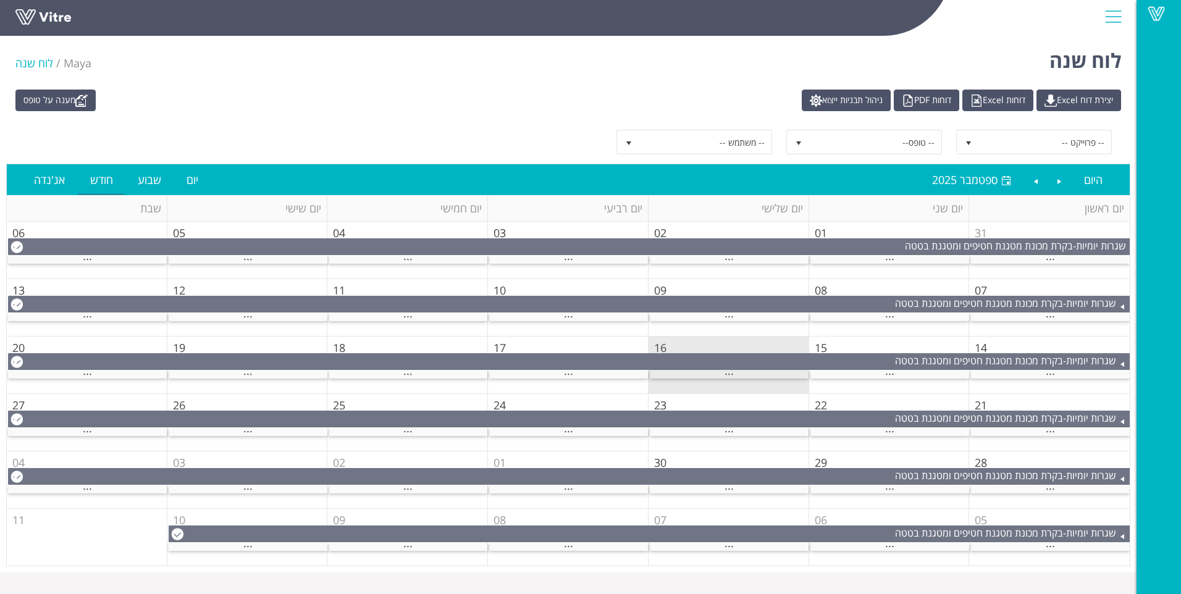
click at [749, 376] on div "..." at bounding box center [729, 375] width 159 height 8
